Goal: Information Seeking & Learning: Learn about a topic

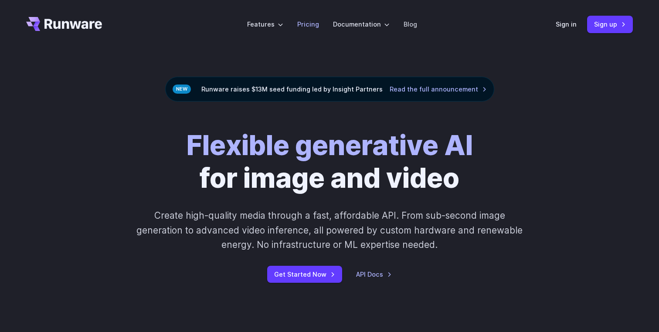
click at [320, 27] on li "Pricing" at bounding box center [308, 24] width 36 height 24
click at [307, 26] on link "Pricing" at bounding box center [308, 24] width 22 height 10
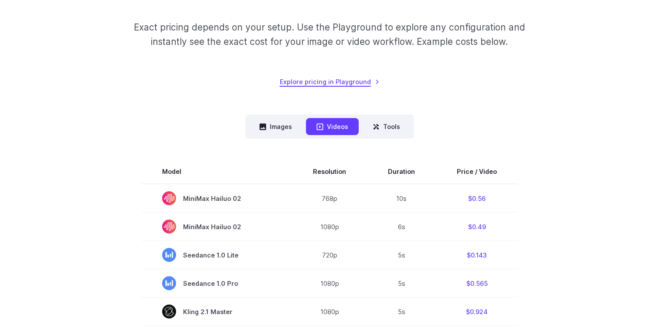
scroll to position [165, 0]
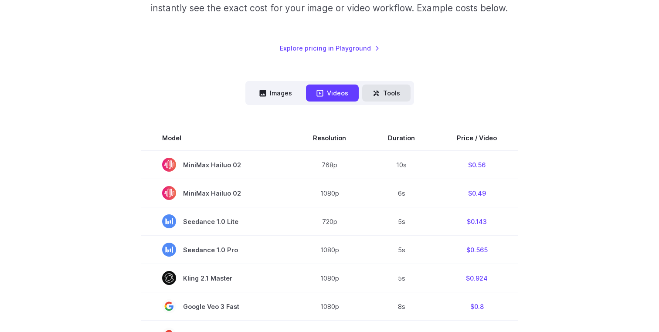
click at [389, 89] on button "Tools" at bounding box center [386, 93] width 48 height 17
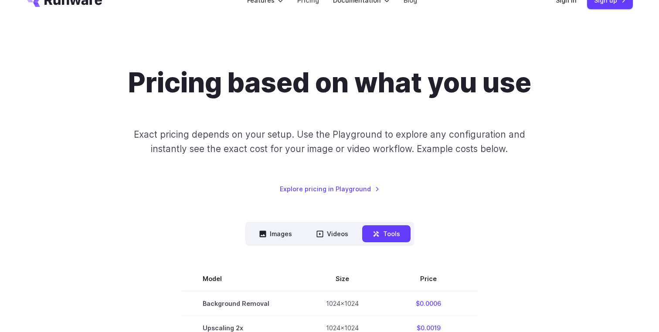
scroll to position [3, 0]
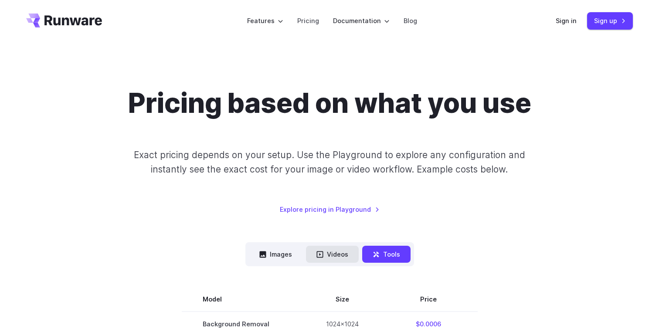
click at [324, 253] on button "Videos" at bounding box center [332, 254] width 53 height 17
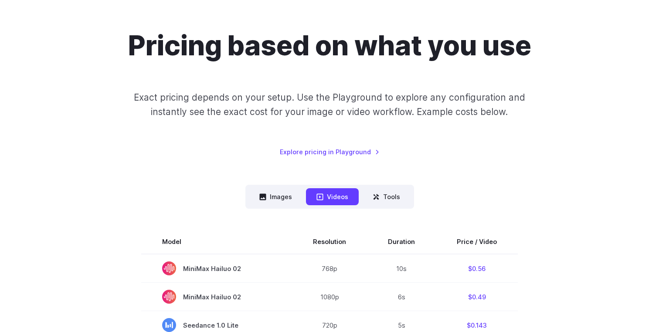
scroll to position [0, 0]
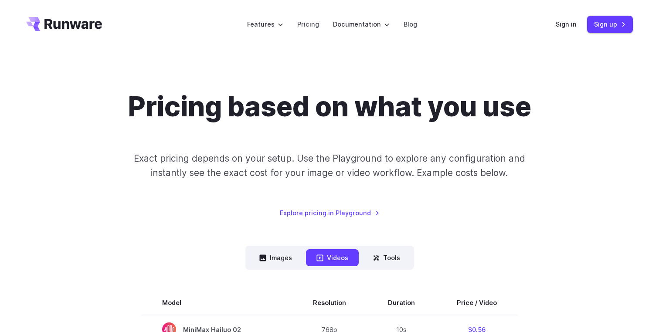
click at [88, 26] on icon "Go to /" at bounding box center [64, 24] width 76 height 14
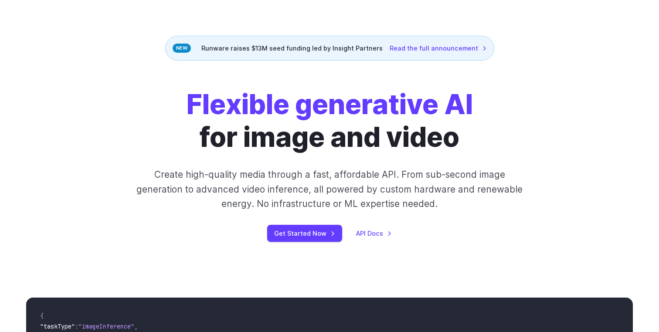
scroll to position [40, 0]
